Goal: Information Seeking & Learning: Learn about a topic

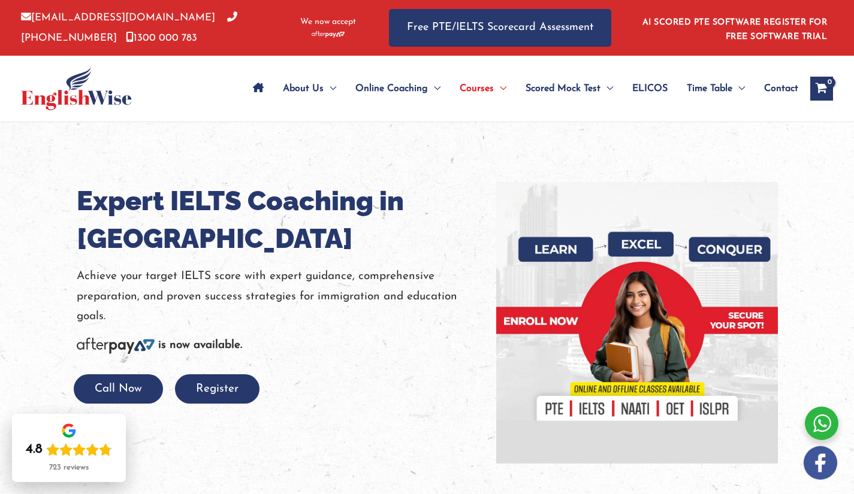
click at [599, 266] on img at bounding box center [637, 323] width 282 height 282
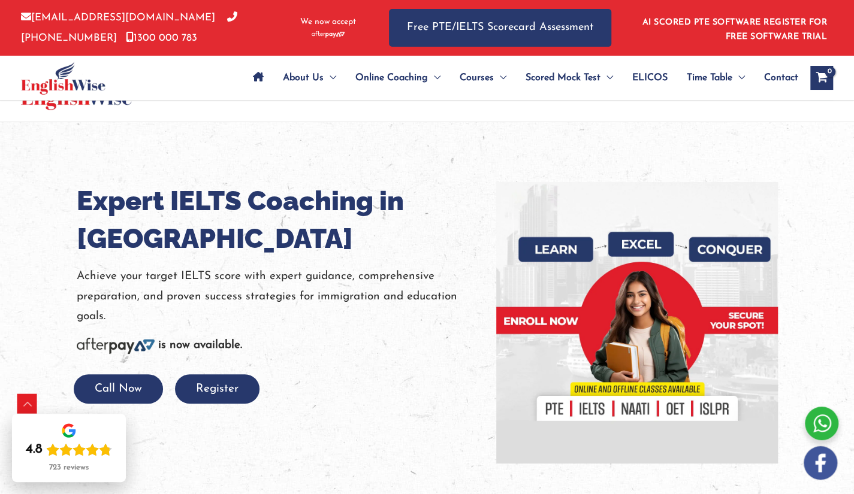
scroll to position [865, 0]
